Goal: Answer question/provide support

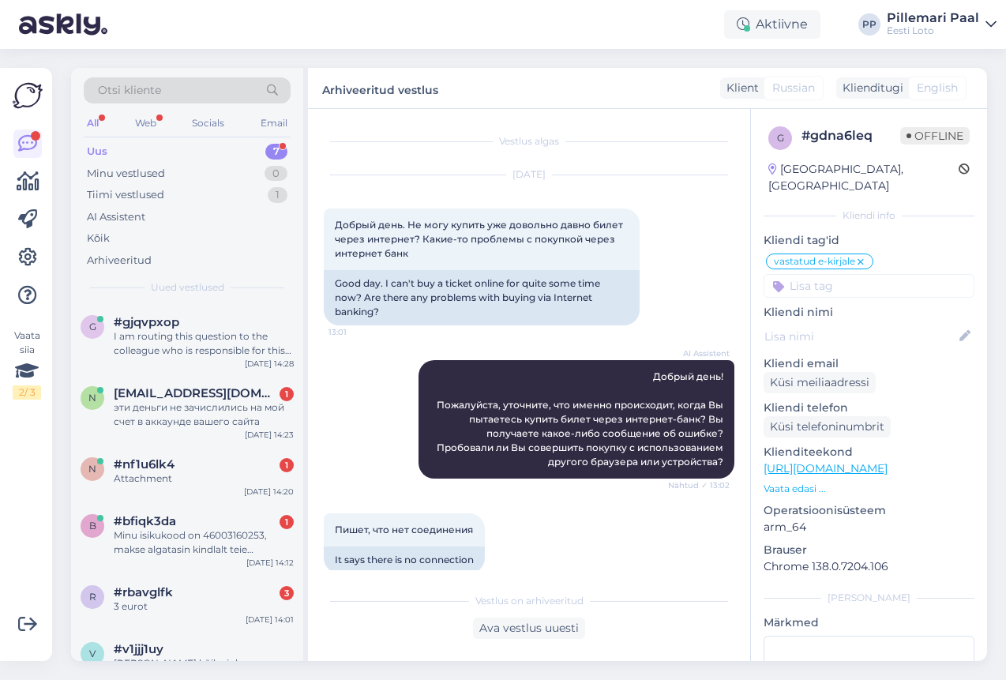
scroll to position [197, 0]
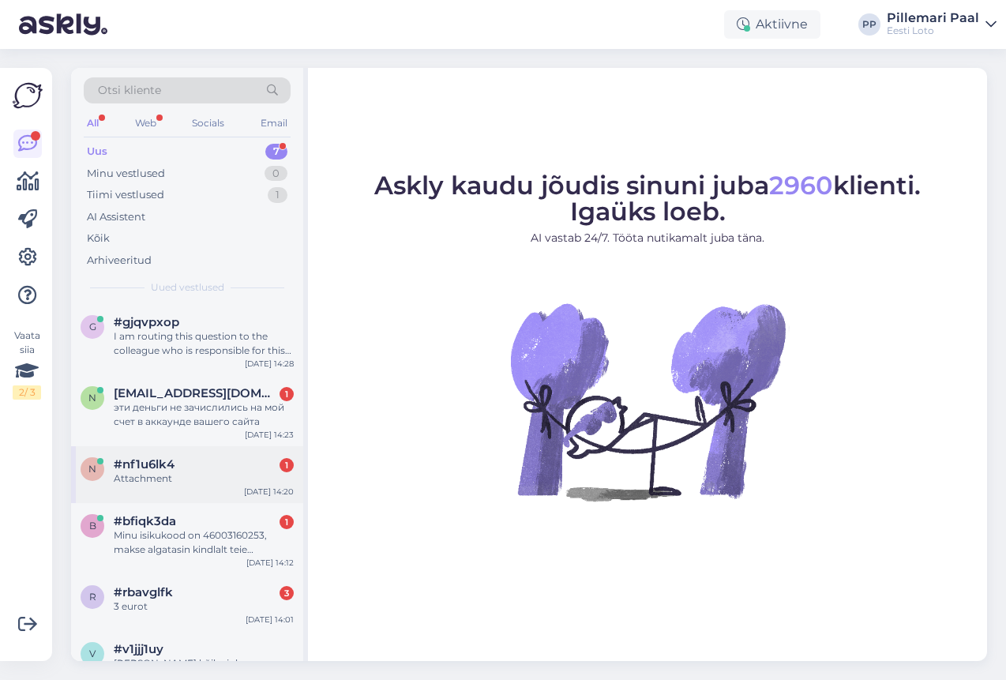
scroll to position [98, 0]
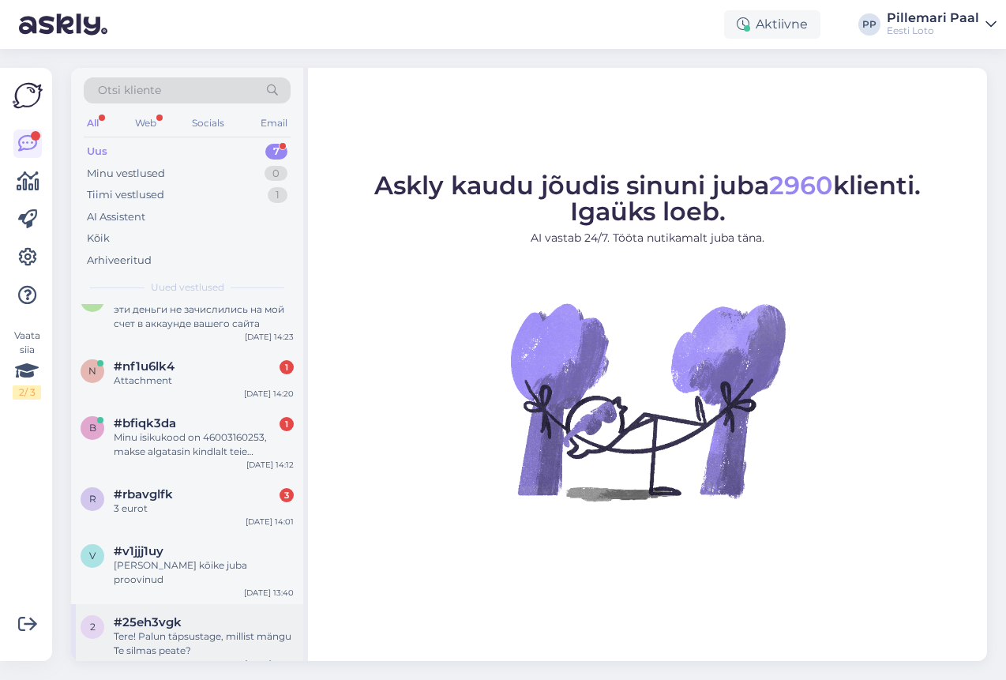
click at [173, 630] on div "Tere! Palun täpsustage, millist mängu Te silmas peate?" at bounding box center [204, 644] width 180 height 28
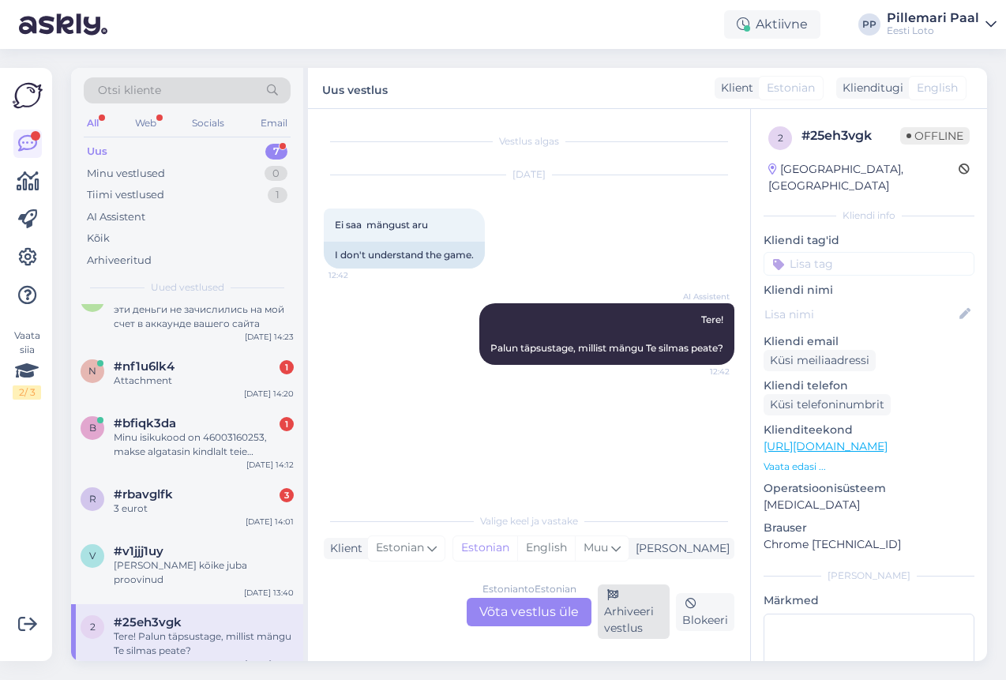
click at [628, 597] on div "Arhiveeri vestlus" at bounding box center [634, 612] width 72 height 55
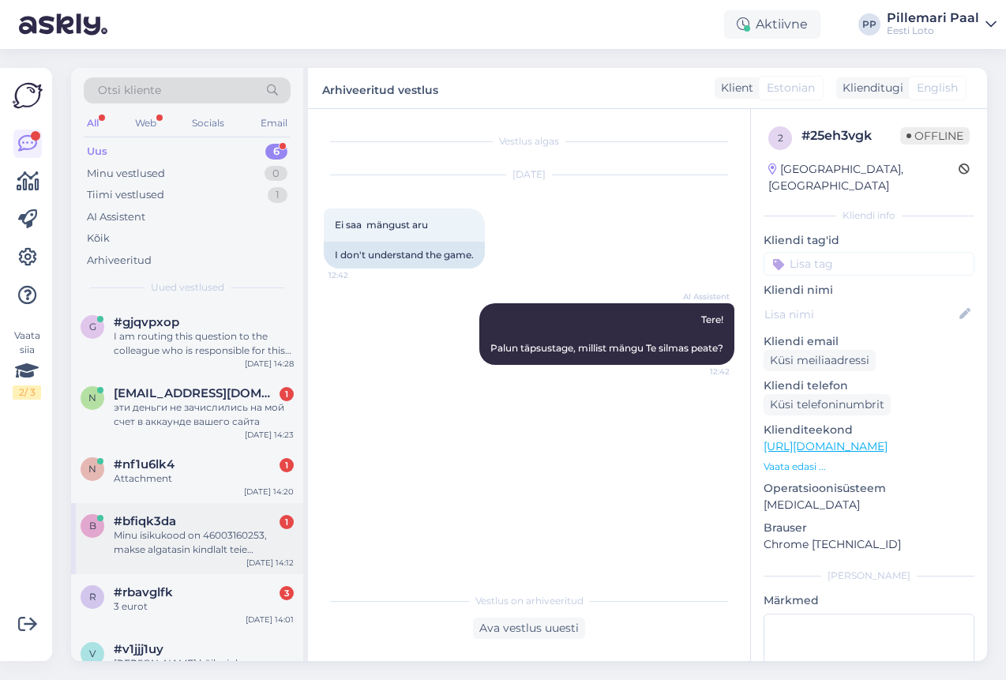
scroll to position [27, 0]
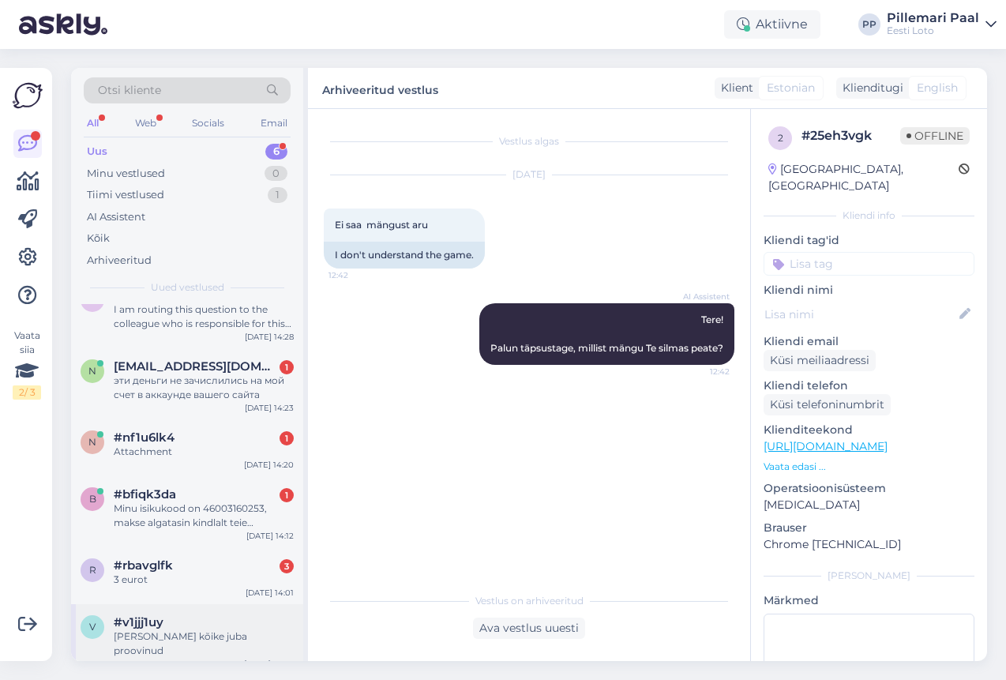
click at [171, 628] on div "#v1jjj1uy" at bounding box center [204, 622] width 180 height 14
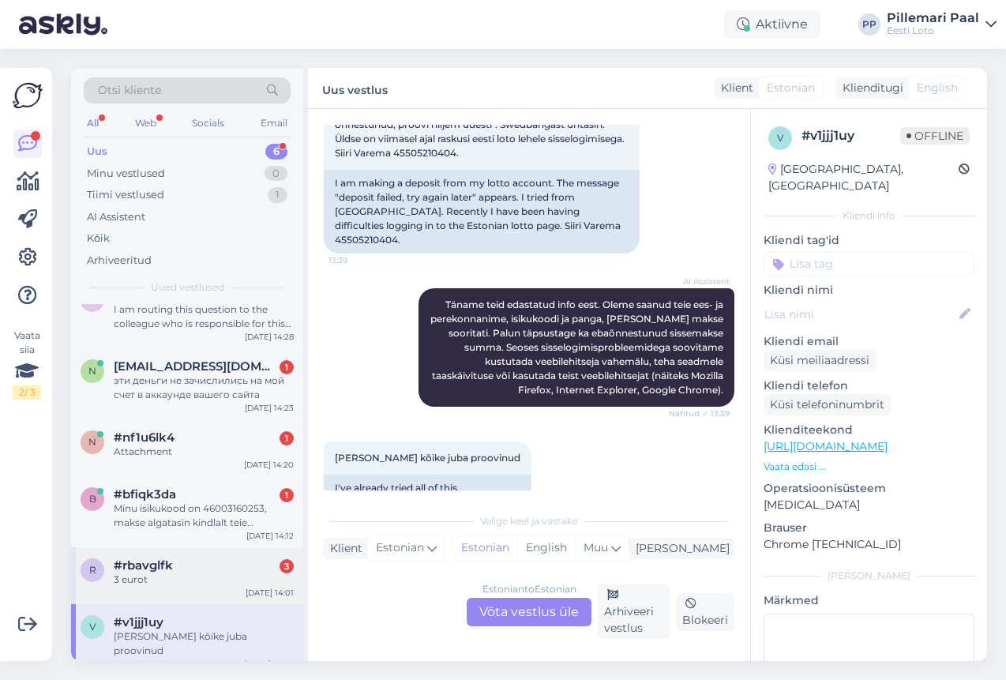
click at [177, 581] on div "3 eurot" at bounding box center [204, 580] width 180 height 14
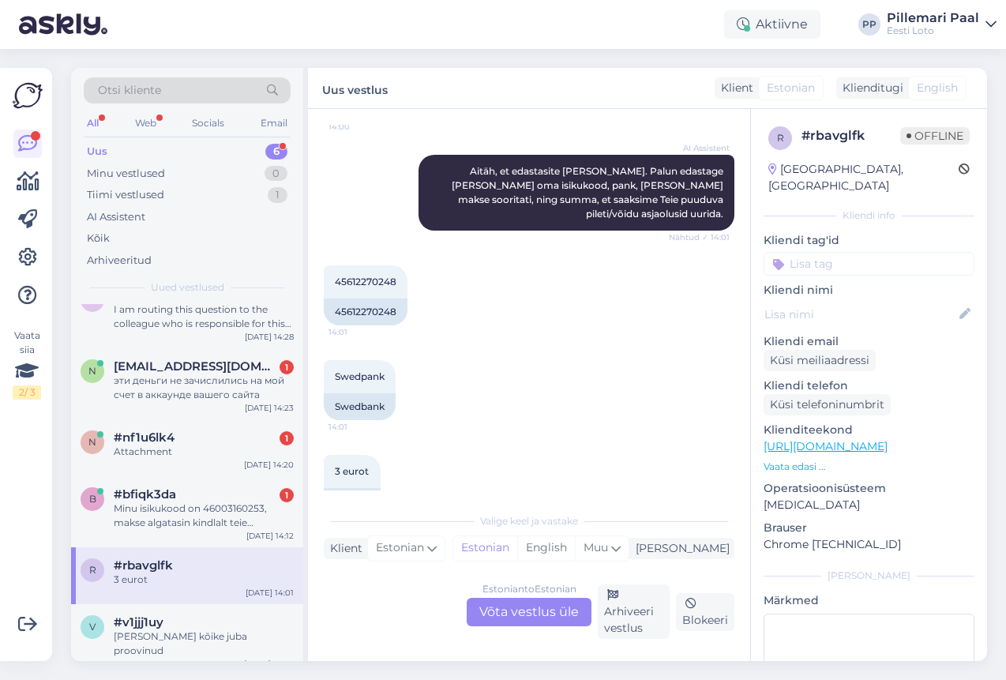
scroll to position [733, 0]
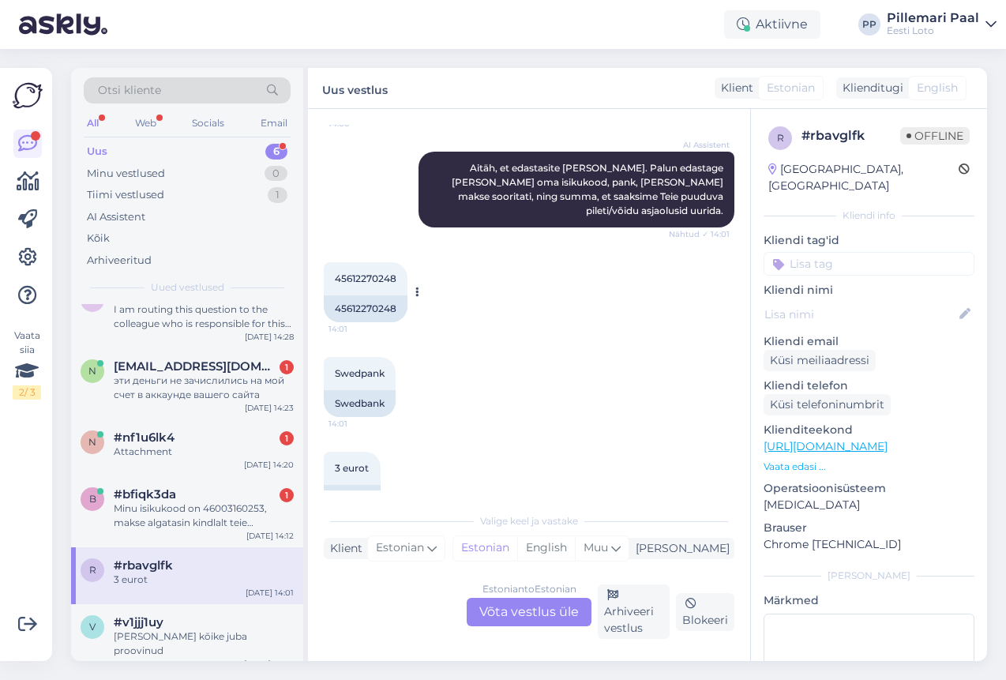
click at [367, 273] on span "45612270248" at bounding box center [366, 279] width 62 height 12
copy div "45612270248 14:01"
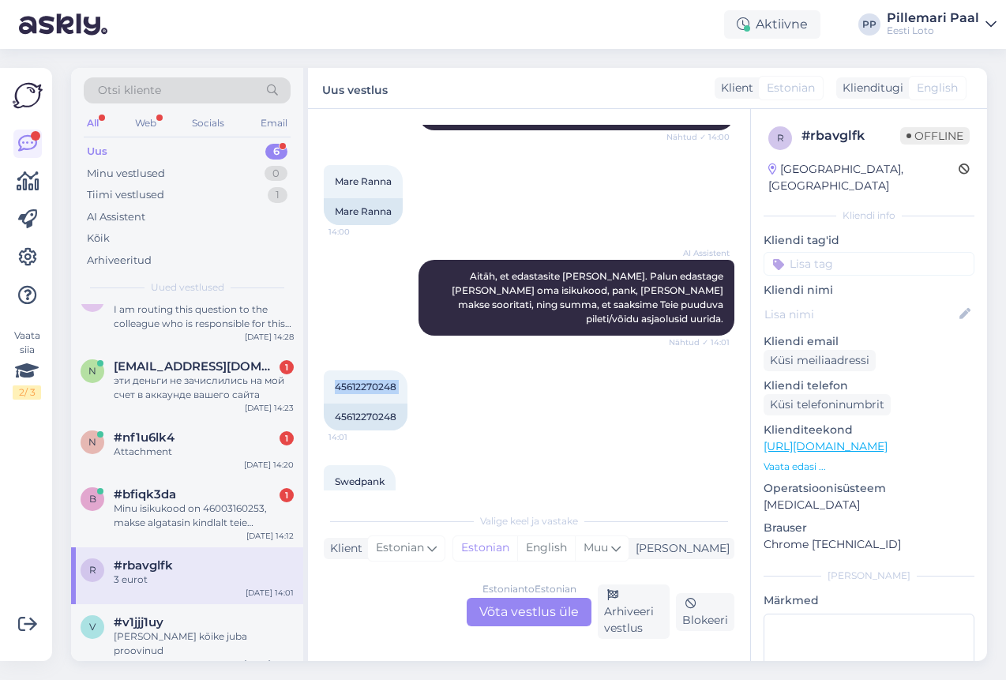
scroll to position [743, 0]
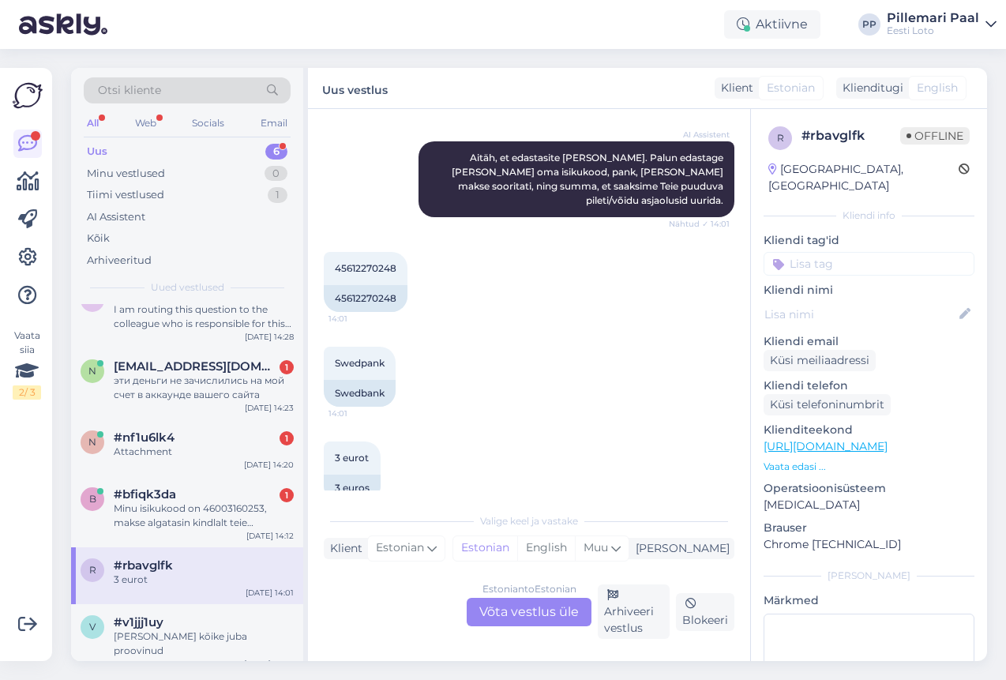
click at [522, 613] on div "Estonian to Estonian Võta vestlus üle" at bounding box center [529, 612] width 125 height 28
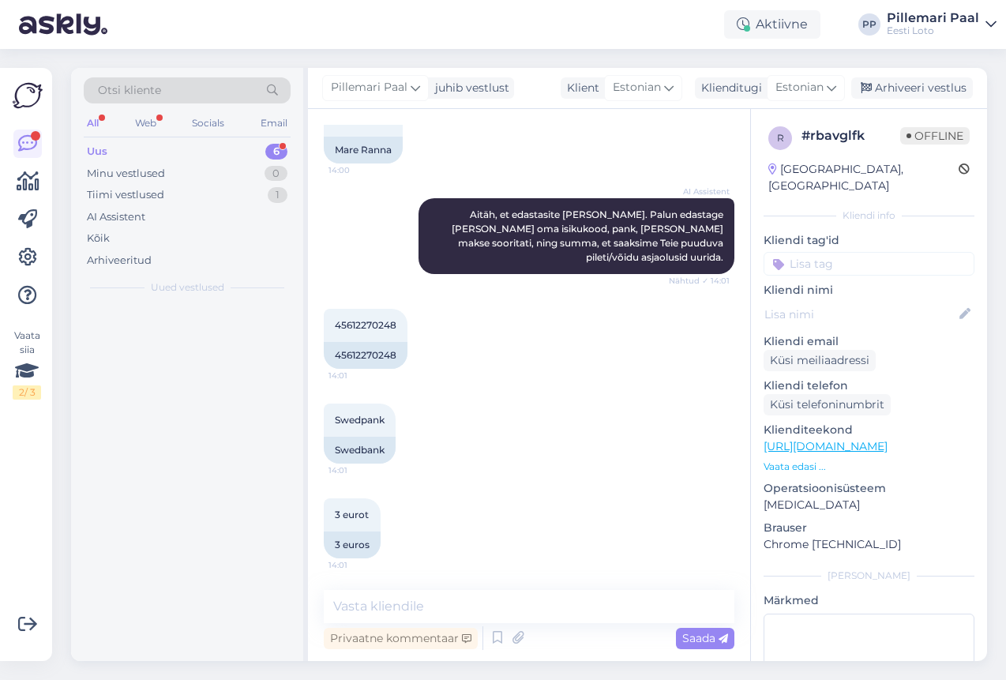
scroll to position [0, 0]
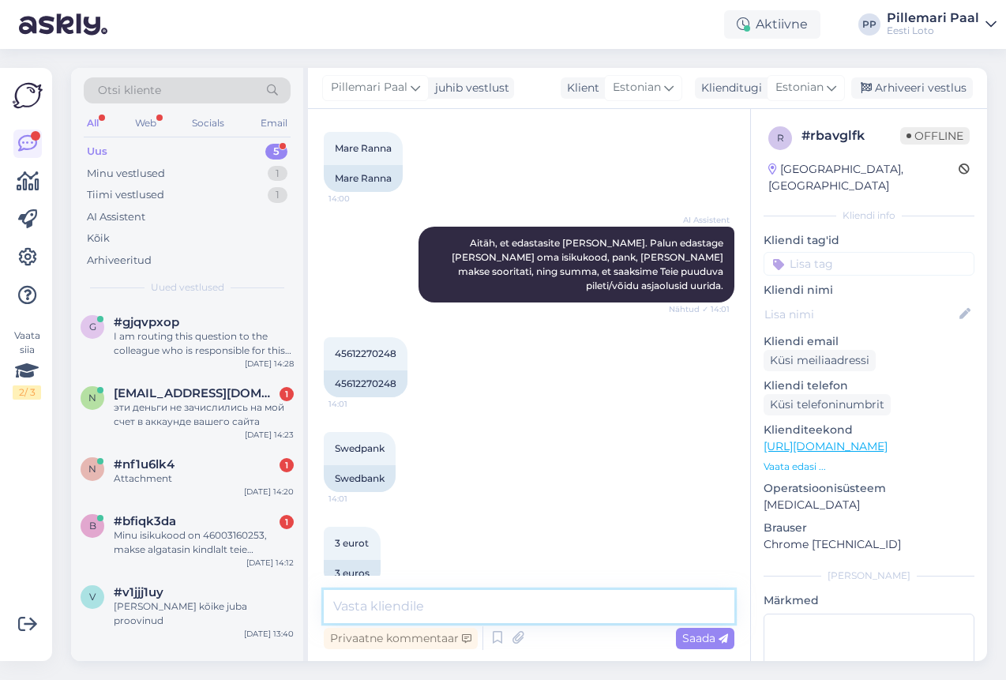
click at [496, 607] on textarea at bounding box center [529, 606] width 411 height 33
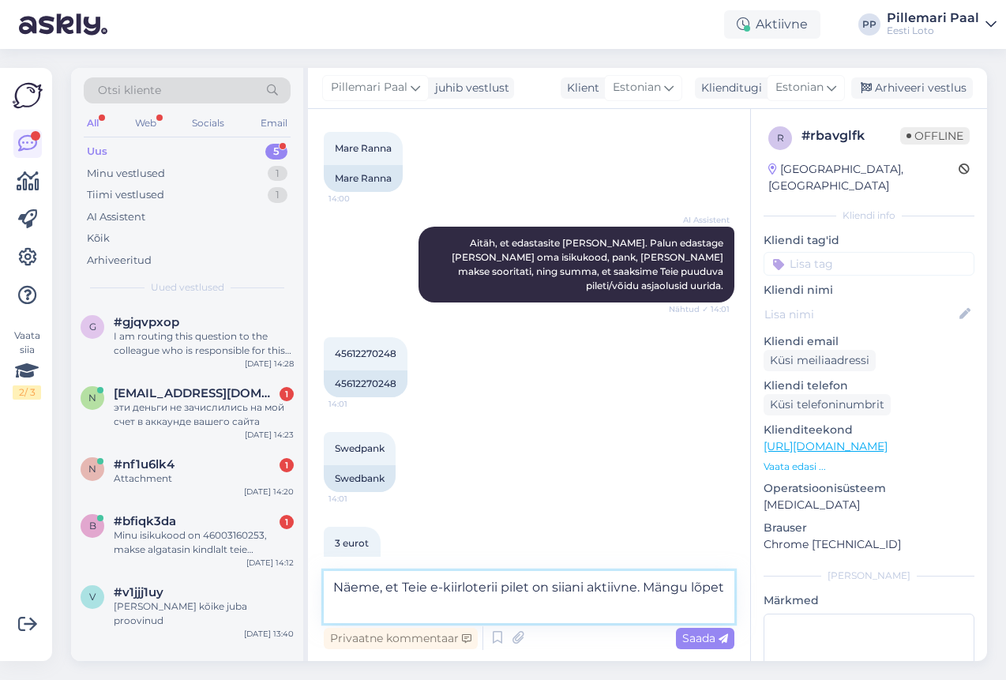
scroll to position [677, 0]
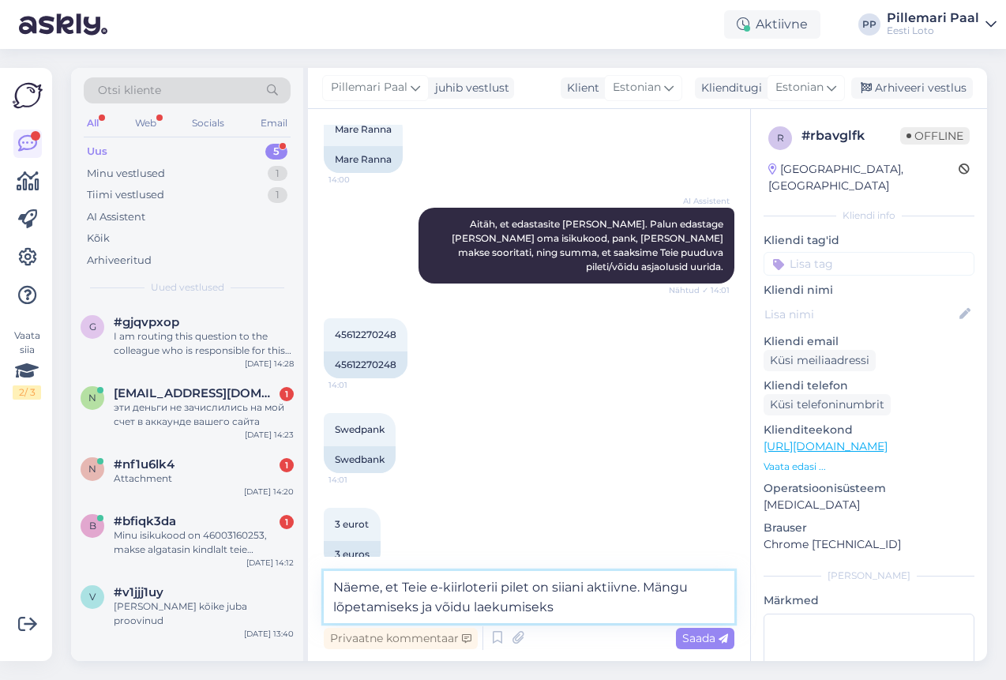
paste textarea "Sel juhul palume avada pilet valikust Minu piletid ja e-kiirloteriid, vajutada …"
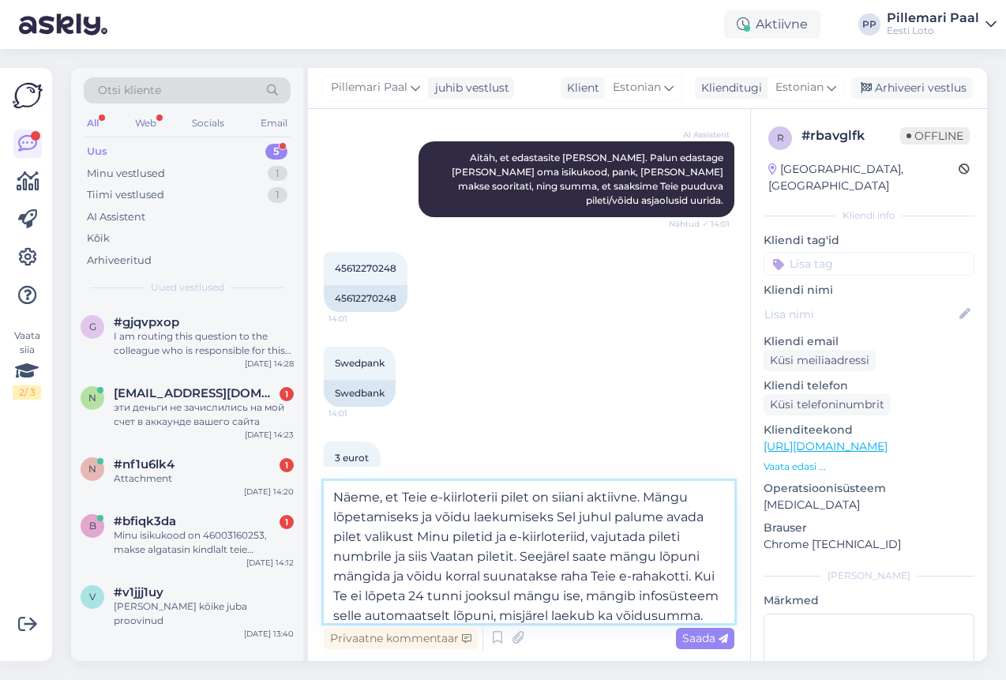
drag, startPoint x: 608, startPoint y: 517, endPoint x: 554, endPoint y: 517, distance: 53.7
click at [554, 517] on textarea "Näeme, et Teie e-kiirloterii pilet on siiani aktiivne. Mängu lõpetamiseks ja võ…" at bounding box center [529, 552] width 411 height 142
click at [387, 536] on textarea "Näeme, et Teie e-kiirloterii pilet on siiani aktiivne. Mängu lõpetamiseks ja võ…" at bounding box center [529, 552] width 411 height 142
click at [464, 540] on textarea "Näeme, et Teie e-kiirloterii pilet on siiani aktiivne. Mängu lõpetamiseks ja võ…" at bounding box center [529, 552] width 411 height 142
click at [488, 539] on textarea "Näeme, et Teie e-kiirloterii pilet on siiani aktiivne. Mängu lõpetamiseks ja võ…" at bounding box center [529, 552] width 411 height 142
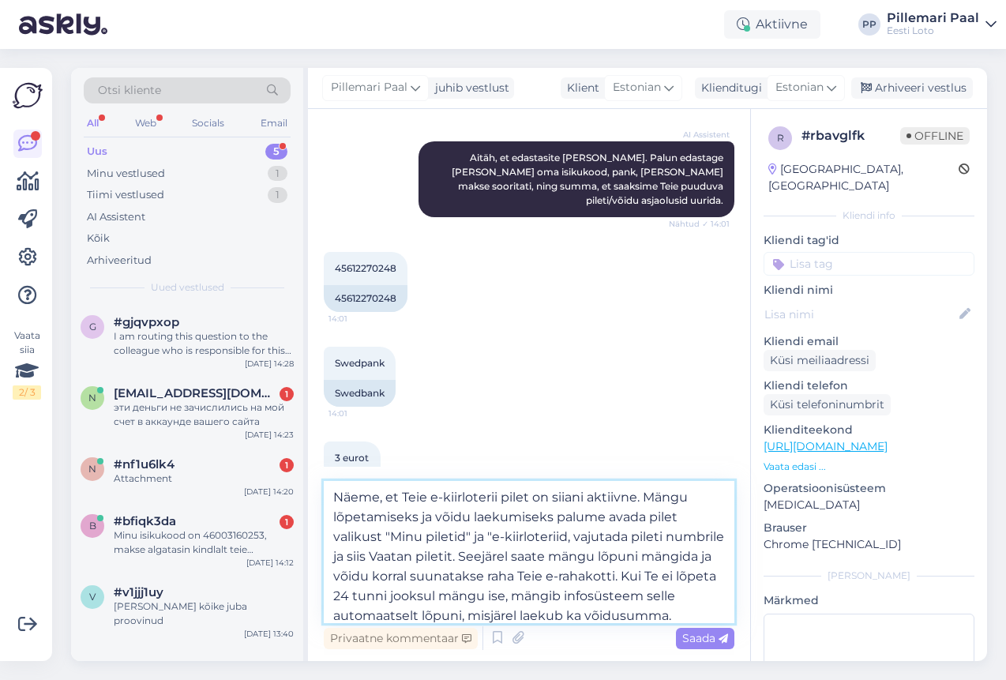
click at [568, 538] on textarea "Näeme, et Teie e-kiirloterii pilet on siiani aktiivne. Mängu lõpetamiseks ja võ…" at bounding box center [529, 552] width 411 height 142
click at [433, 557] on textarea "Näeme, et Teie e-kiirloterii pilet on siiani aktiivne. Mängu lõpetamiseks ja võ…" at bounding box center [529, 552] width 411 height 142
click at [519, 555] on textarea "Näeme, et Teie e-kiirloterii pilet on siiani aktiivne. Mängu lõpetamiseks ja võ…" at bounding box center [529, 552] width 411 height 142
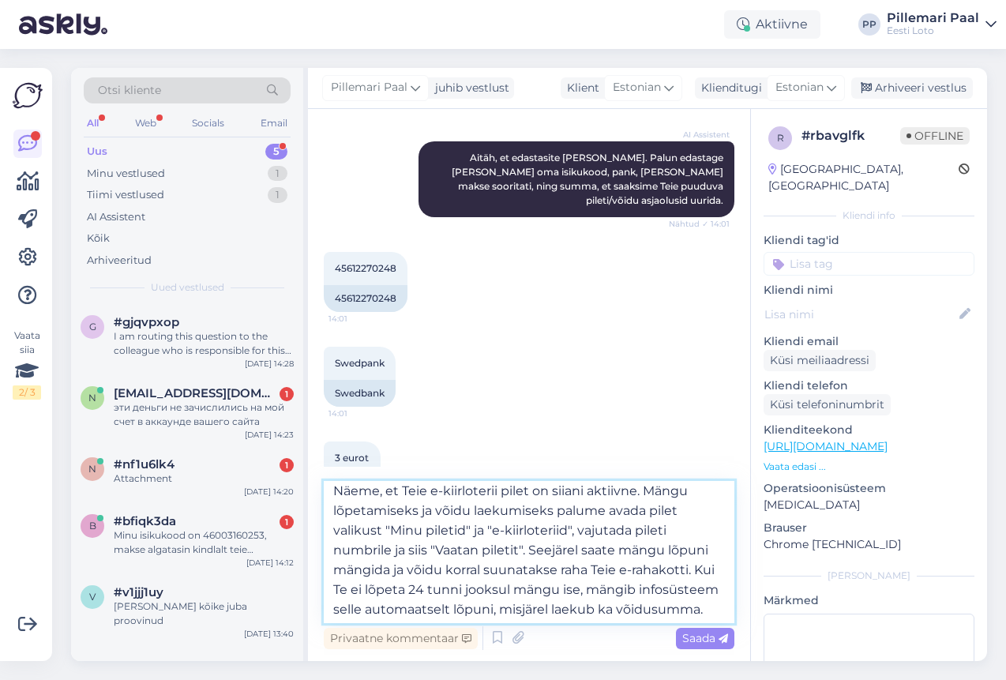
scroll to position [9, 0]
click at [723, 608] on textarea "Näeme, et Teie e-kiirloterii pilet on siiani aktiivne. Mängu lõpetamiseks ja võ…" at bounding box center [529, 552] width 411 height 142
type textarea "Näeme, et Teie e-kiirloterii pilet on siiani aktiivne. Mängu lõpetamiseks ja võ…"
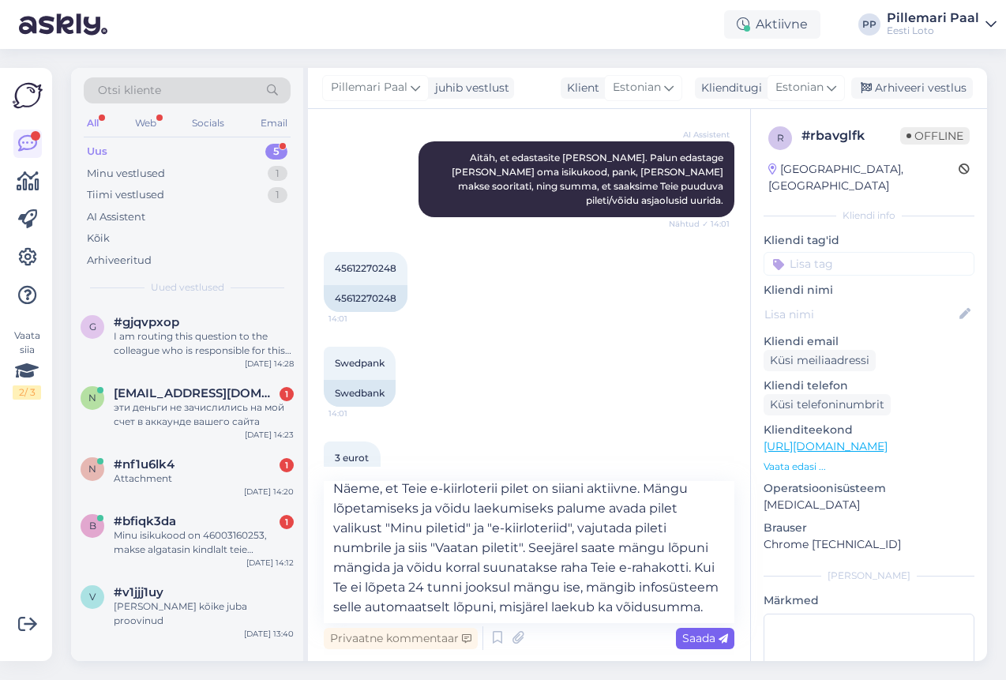
click at [693, 641] on span "Saada" at bounding box center [705, 638] width 46 height 14
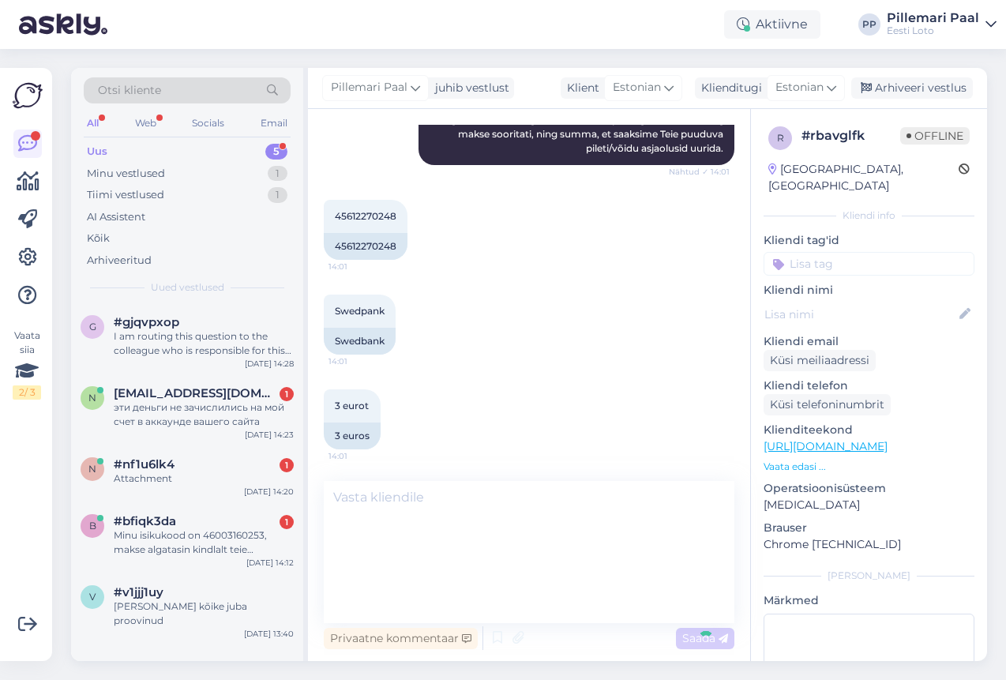
scroll to position [0, 0]
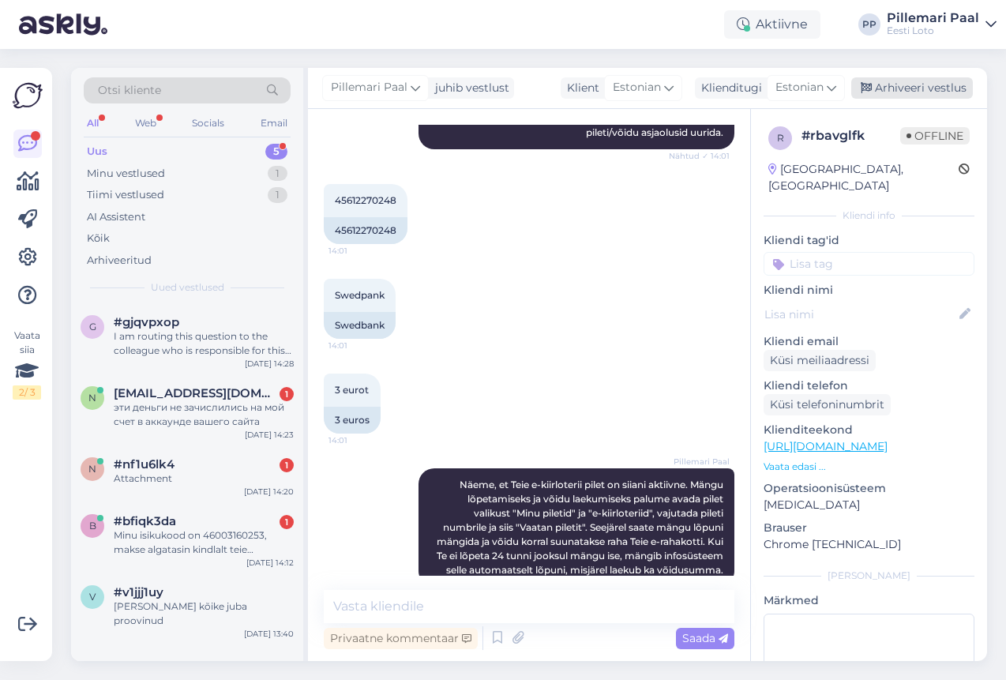
click at [903, 84] on div "Arhiveeri vestlus" at bounding box center [912, 87] width 122 height 21
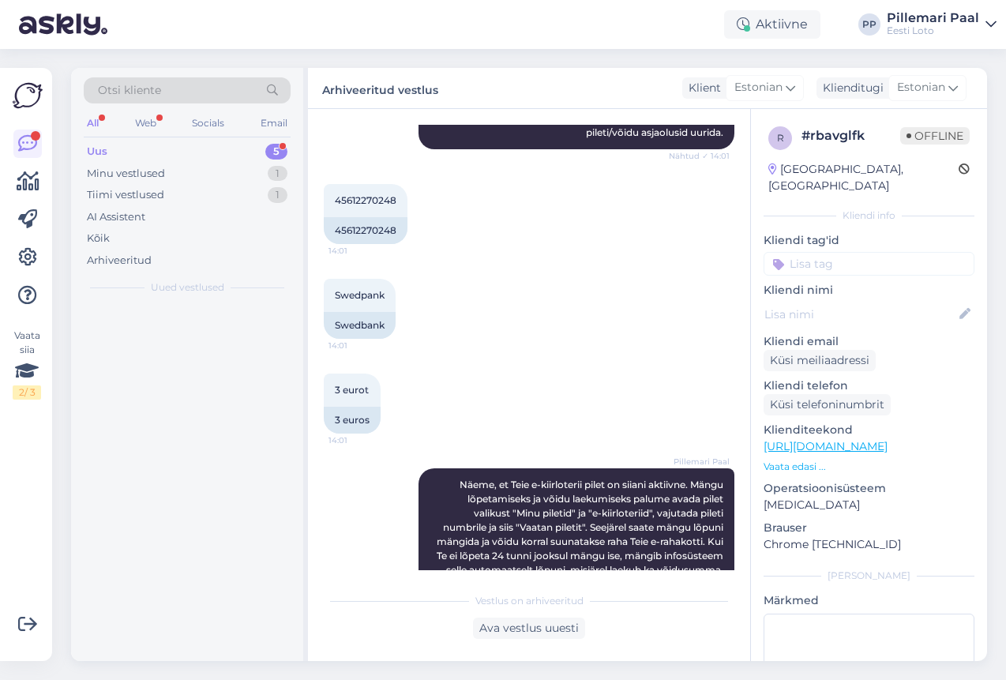
scroll to position [817, 0]
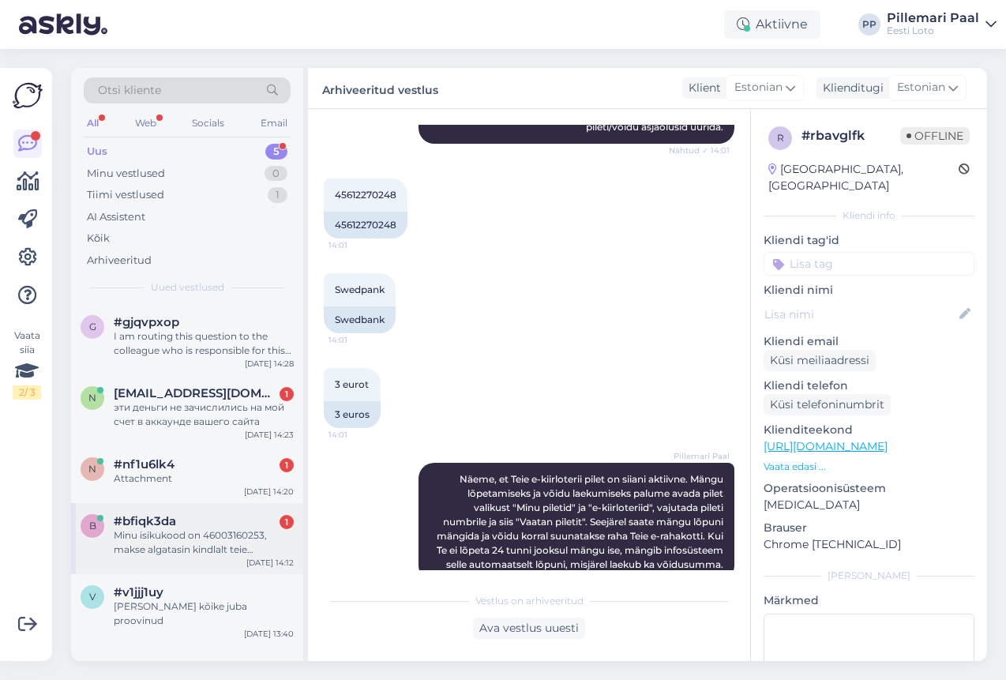
click at [205, 546] on div "Minu isikukood on 46003160253, makse algatasin kindlalt teie kodulehelt [PERSON…" at bounding box center [204, 542] width 180 height 28
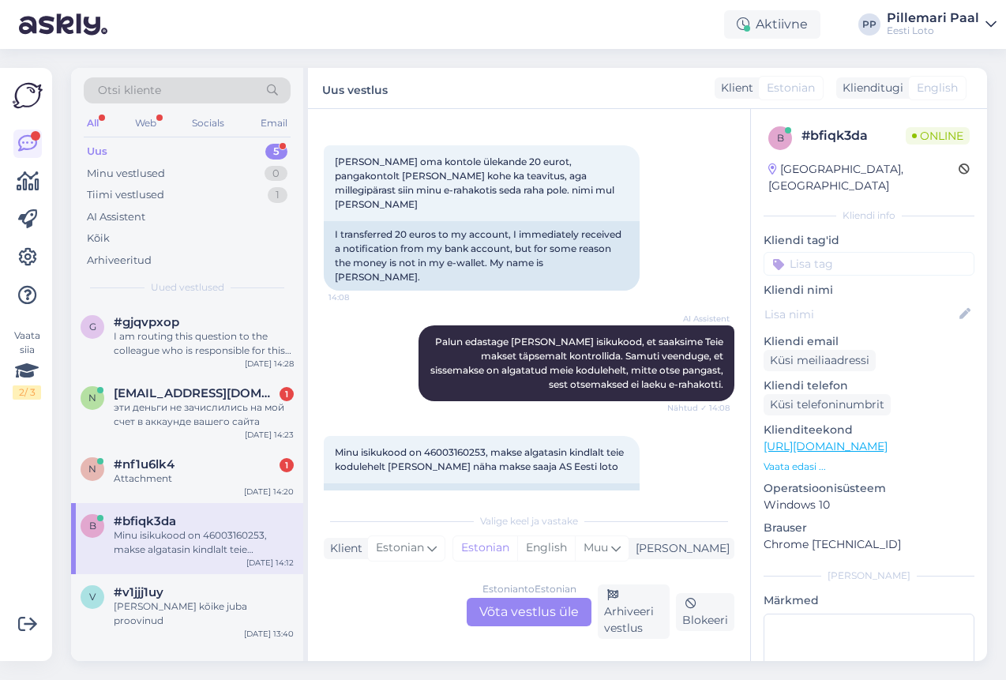
scroll to position [277, 0]
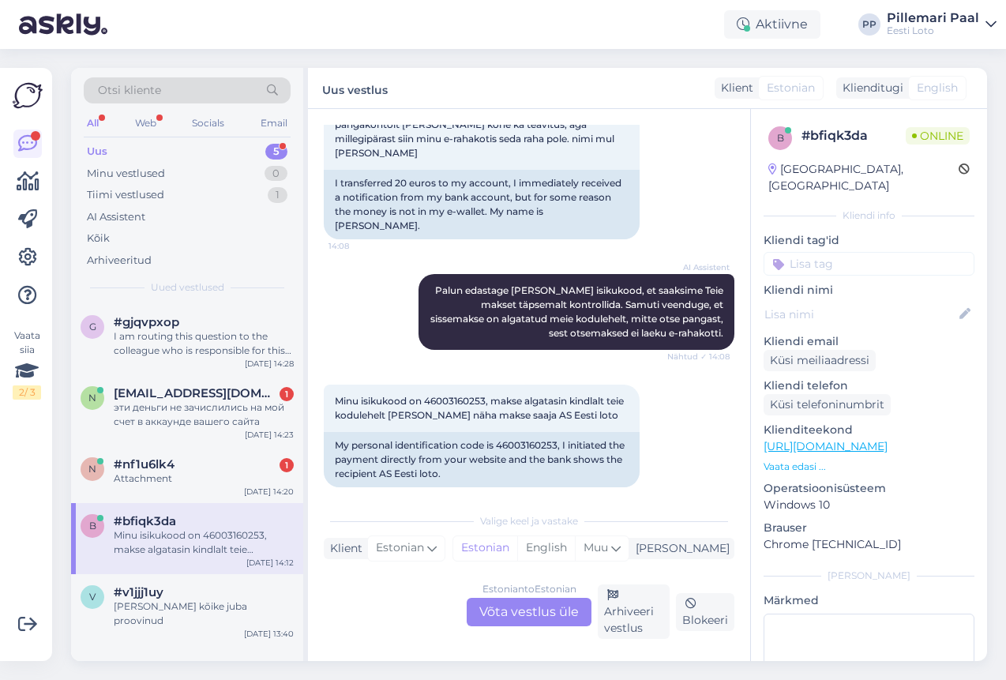
click at [532, 615] on div "Estonian to Estonian Võta vestlus üle" at bounding box center [529, 612] width 125 height 28
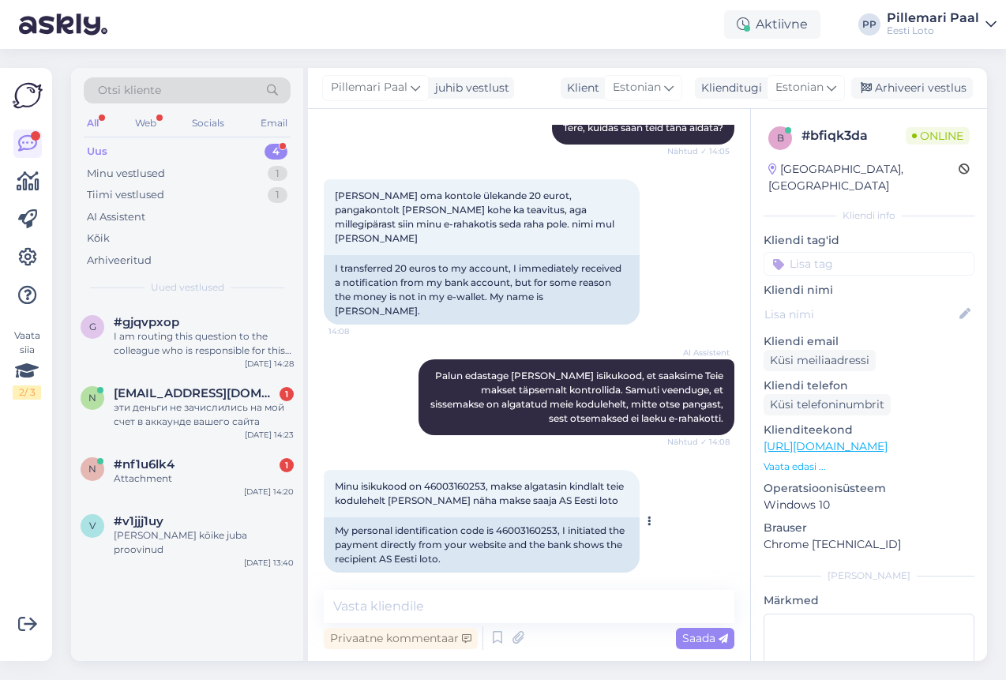
click at [455, 480] on span "Minu isikukood on 46003160253, makse algatasin kindlalt teie kodulehelt [PERSON…" at bounding box center [480, 493] width 291 height 26
copy span "46003160253"
click at [430, 607] on textarea at bounding box center [529, 606] width 411 height 33
paste textarea "Näeme, et raha on laekunud väikese viibega Teie e-rahakotti. Palume vabandust t…"
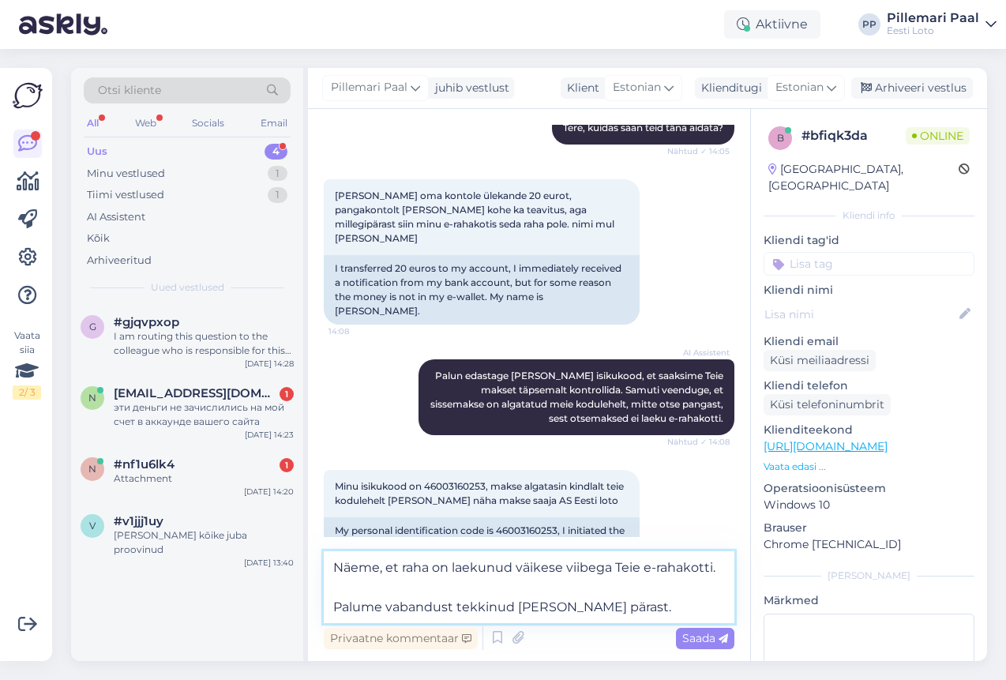
scroll to position [231, 0]
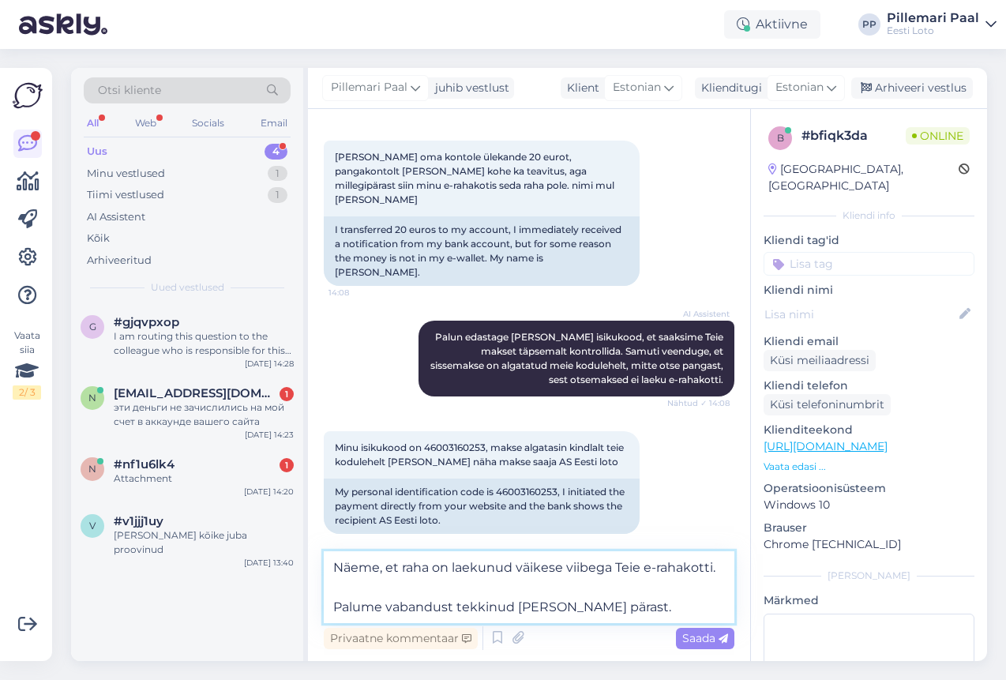
click at [472, 568] on textarea "Näeme, et raha on laekunud väikese viibega Teie e-rahakotti. Palume vabandust t…" at bounding box center [529, 587] width 411 height 72
type textarea "Näeme, et raha laekus väikese viibega Teie e-rahakotti. Palume vabandust tekkin…"
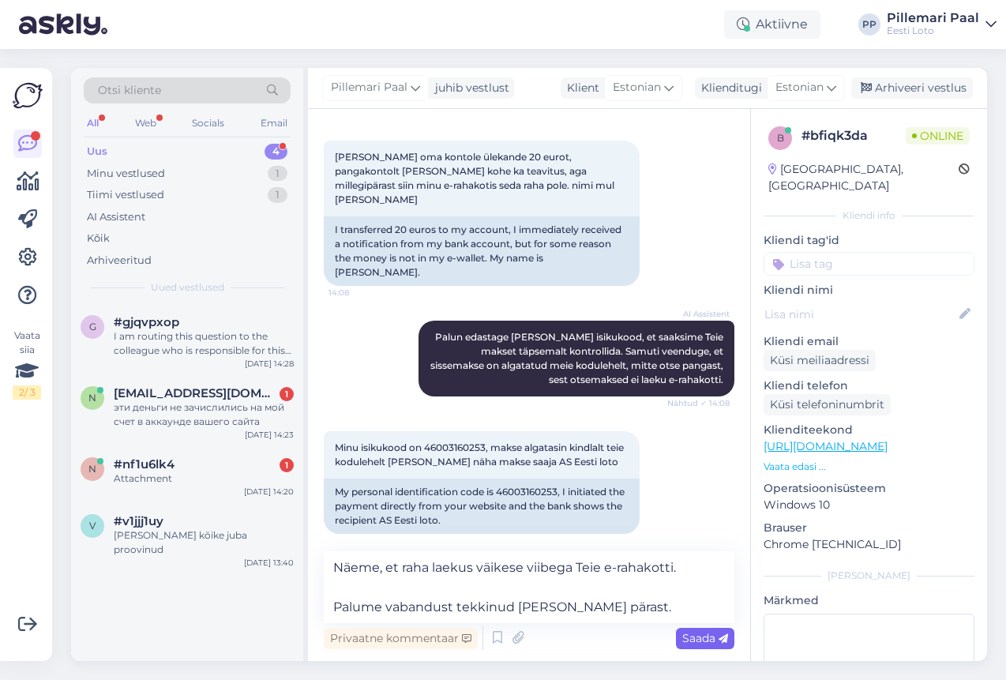
click at [699, 636] on span "Saada" at bounding box center [705, 638] width 46 height 14
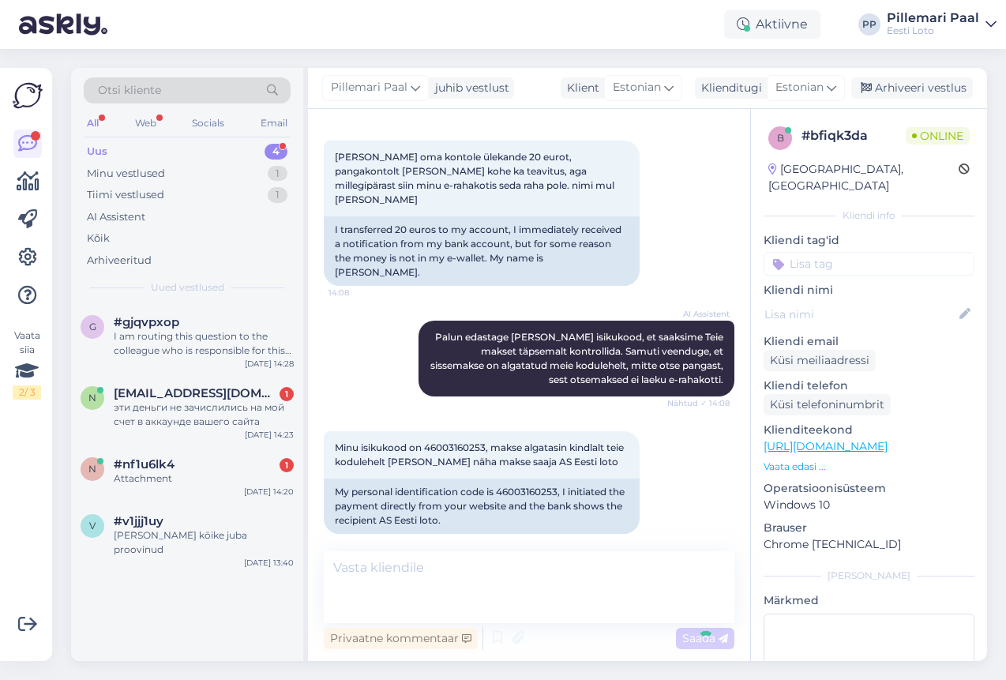
scroll to position [288, 0]
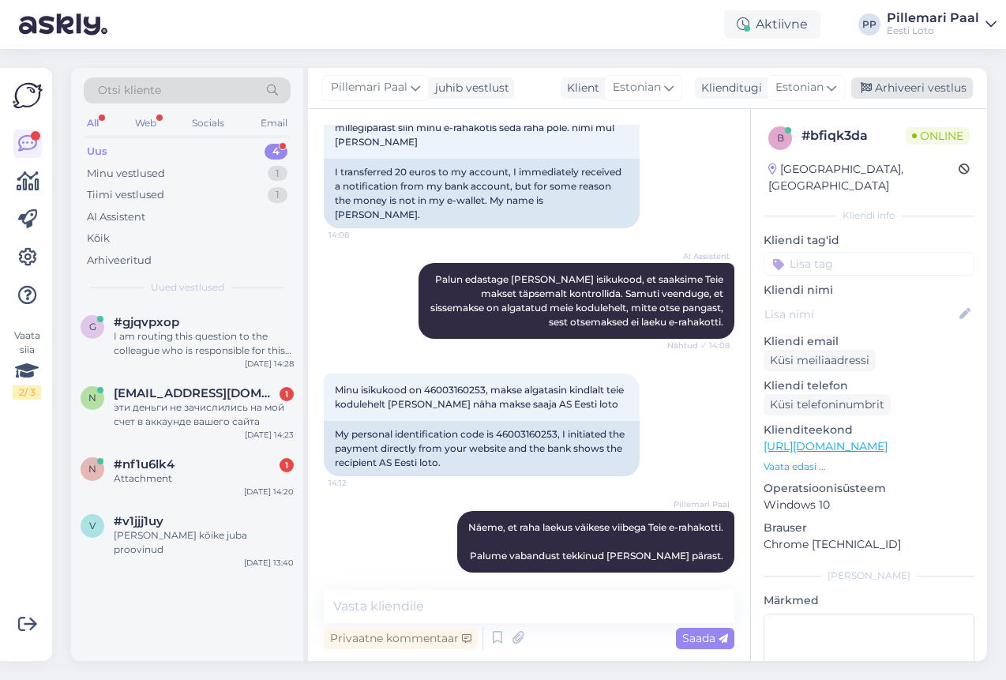
click at [900, 91] on div "Arhiveeri vestlus" at bounding box center [912, 87] width 122 height 21
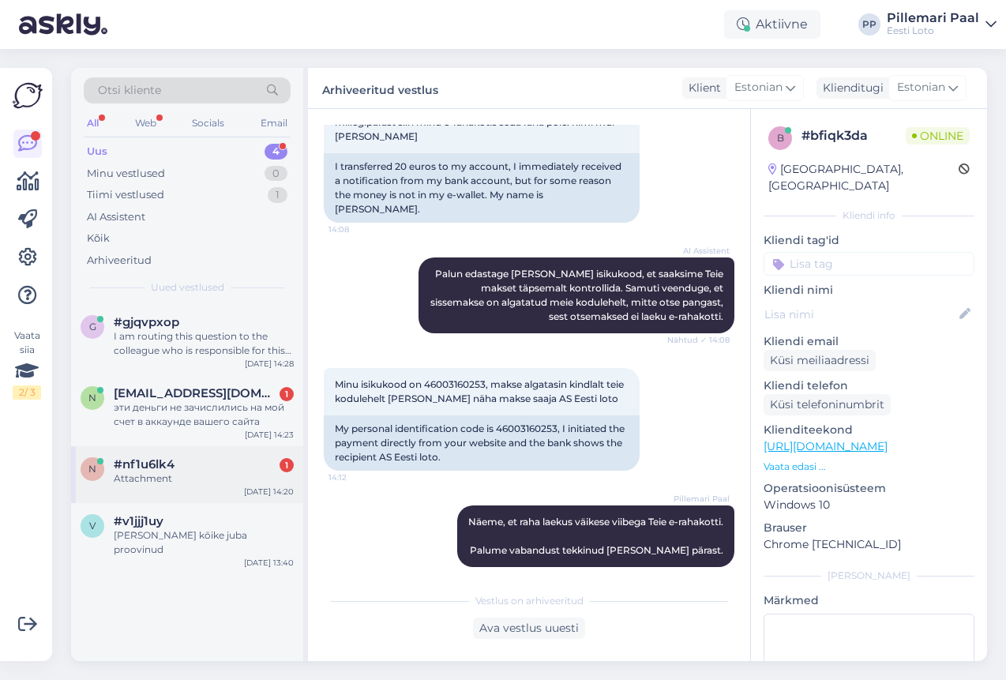
click at [186, 479] on div "Attachment" at bounding box center [204, 479] width 180 height 14
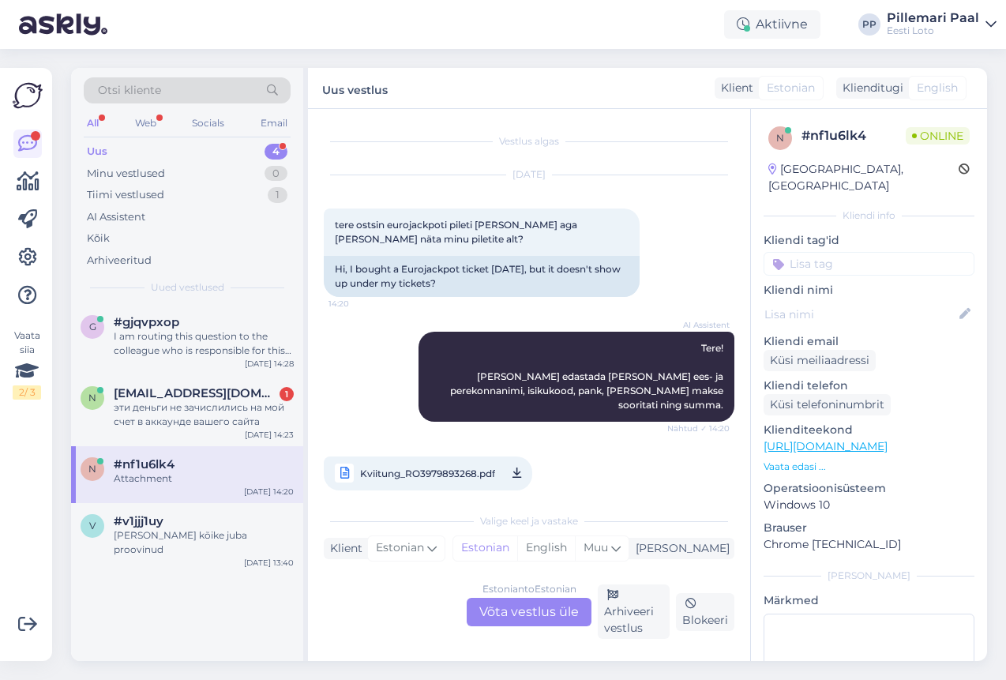
scroll to position [3, 0]
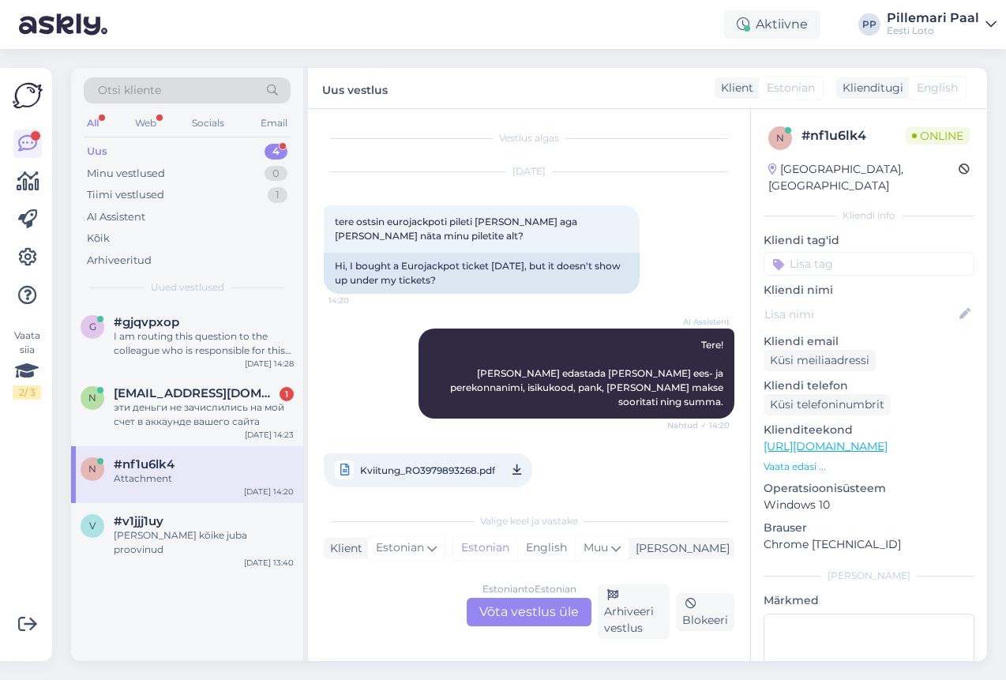
click at [432, 461] on span "Kviitung_RO3979893268.pdf" at bounding box center [427, 471] width 135 height 20
click at [525, 621] on div "Estonian to Estonian Võta vestlus üle" at bounding box center [529, 612] width 125 height 28
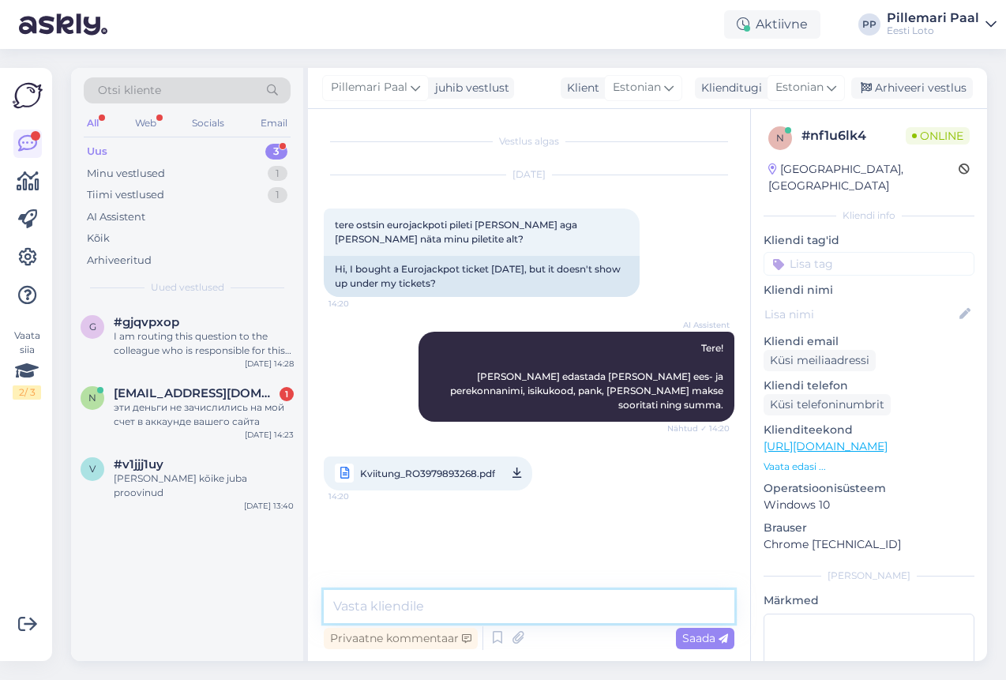
click at [466, 618] on textarea at bounding box center [529, 606] width 411 height 33
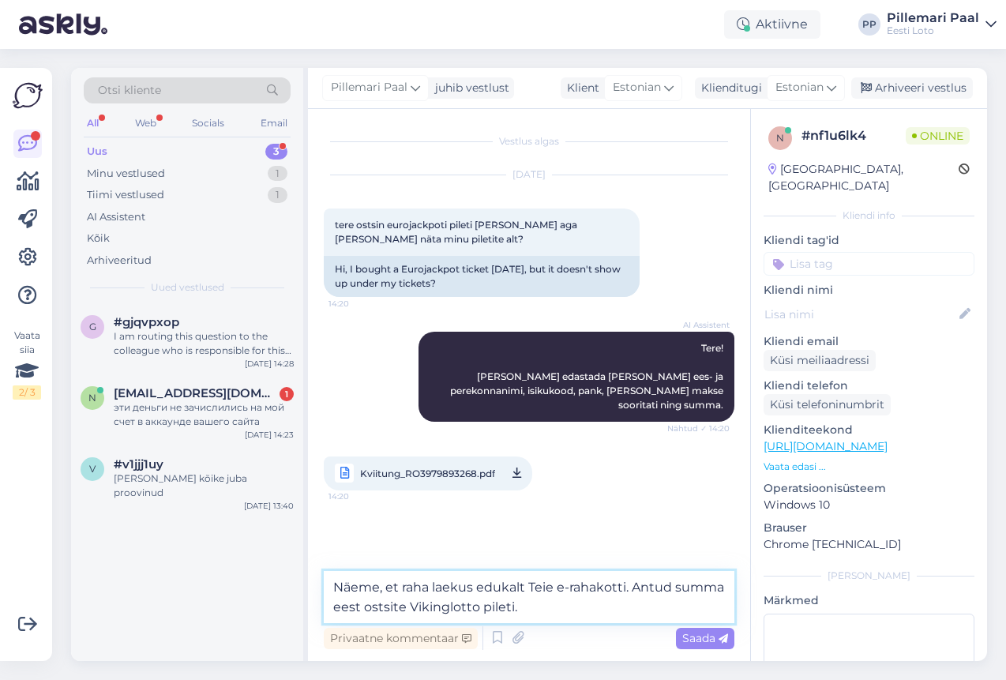
drag, startPoint x: 524, startPoint y: 608, endPoint x: 363, endPoint y: 607, distance: 161.1
click at [363, 607] on textarea "Näeme, et raha laekus edukalt Teie e-rahakotti. Antud summa eest ostsite Viking…" at bounding box center [529, 597] width 411 height 52
click at [620, 610] on textarea "Näeme, et raha laekus edukalt Teie e-rahakotti. [PERSON_NAME] summa eest olete …" at bounding box center [529, 597] width 411 height 52
type textarea "Näeme, et raha laekus edukalt Teie e-rahakotti. [PERSON_NAME] summa eest olete …"
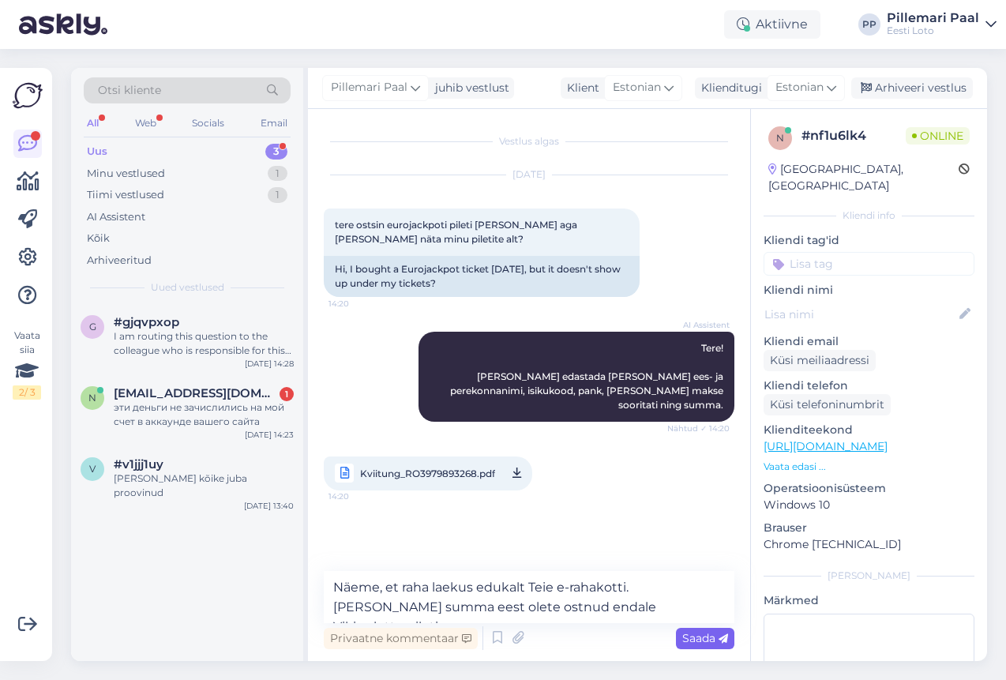
click at [689, 637] on span "Saada" at bounding box center [705, 638] width 46 height 14
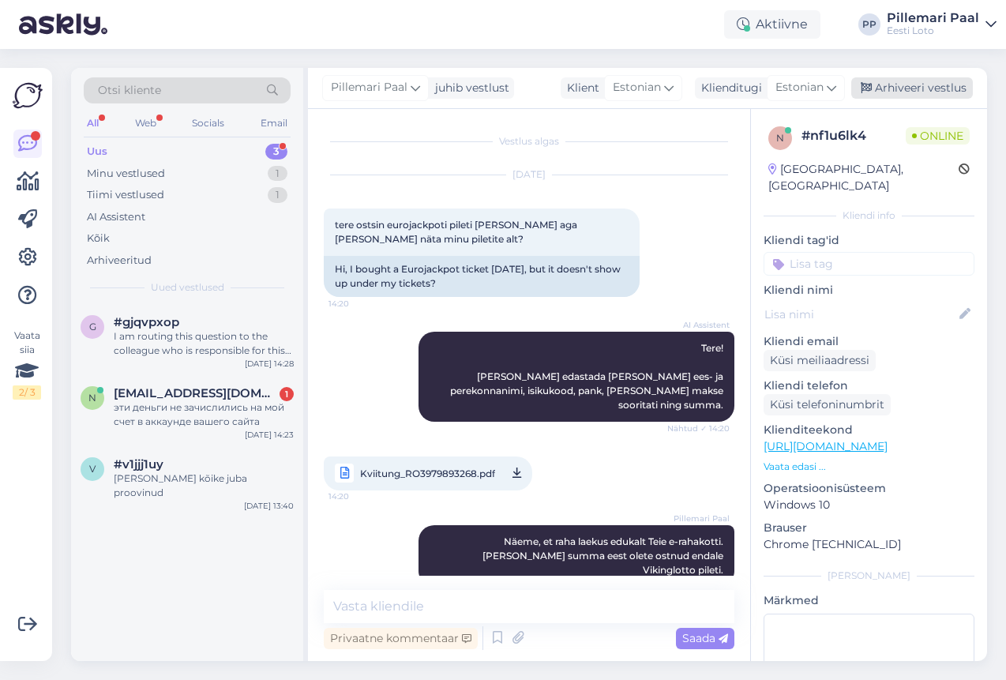
click at [879, 85] on div "Arhiveeri vestlus" at bounding box center [912, 87] width 122 height 21
